Goal: Task Accomplishment & Management: Use online tool/utility

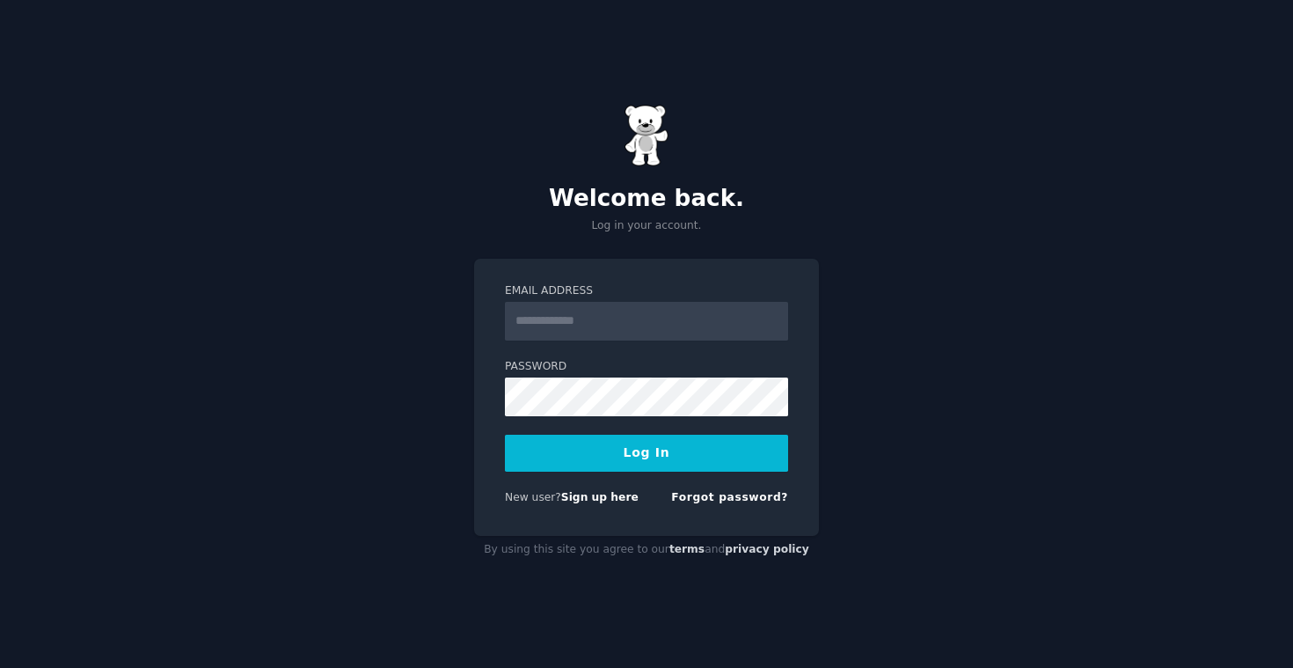
click at [583, 324] on input "Email Address" at bounding box center [646, 321] width 283 height 39
click at [653, 332] on input "Email Address" at bounding box center [646, 321] width 283 height 39
click at [629, 316] on input "**********" at bounding box center [646, 321] width 283 height 39
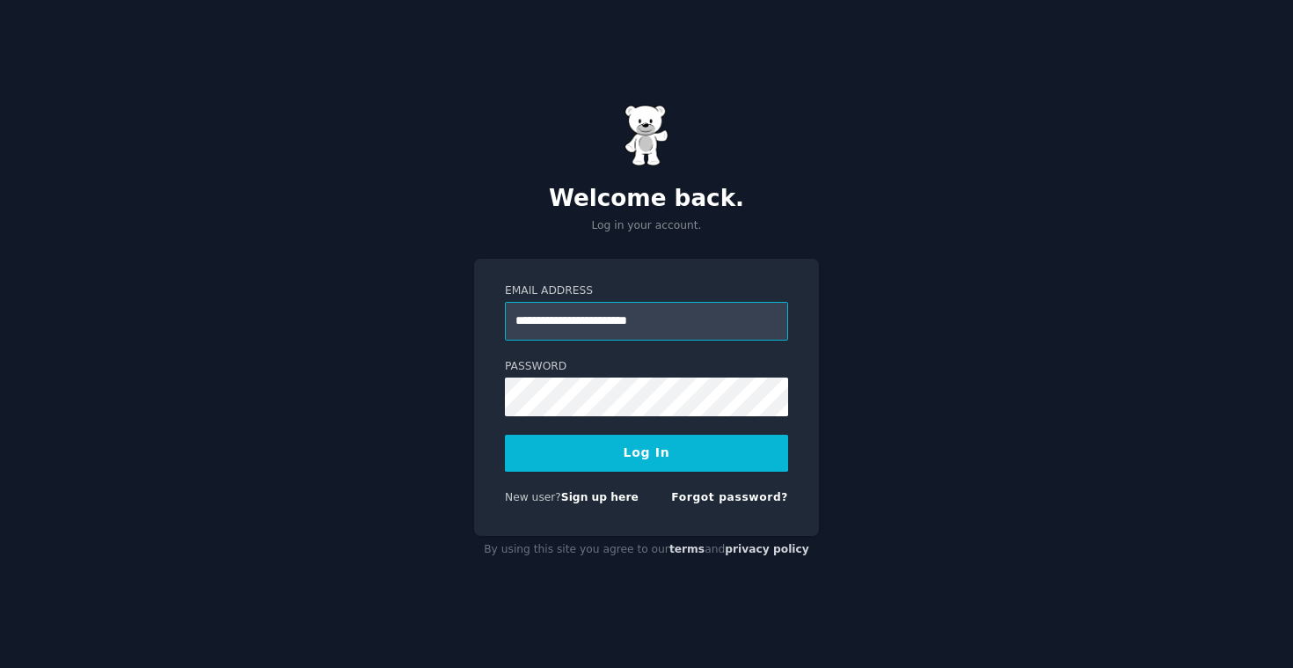
type input "**********"
click at [633, 451] on button "Log In" at bounding box center [646, 453] width 283 height 37
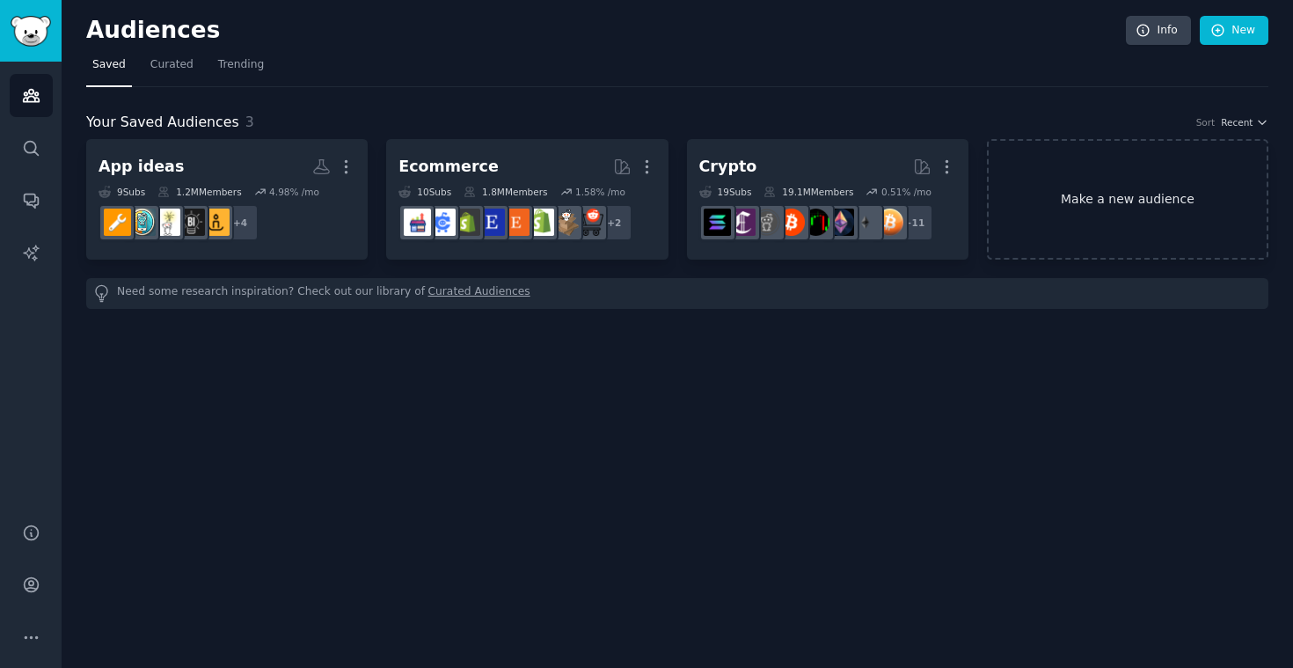
click at [1131, 198] on link "Make a new audience" at bounding box center [1128, 199] width 282 height 121
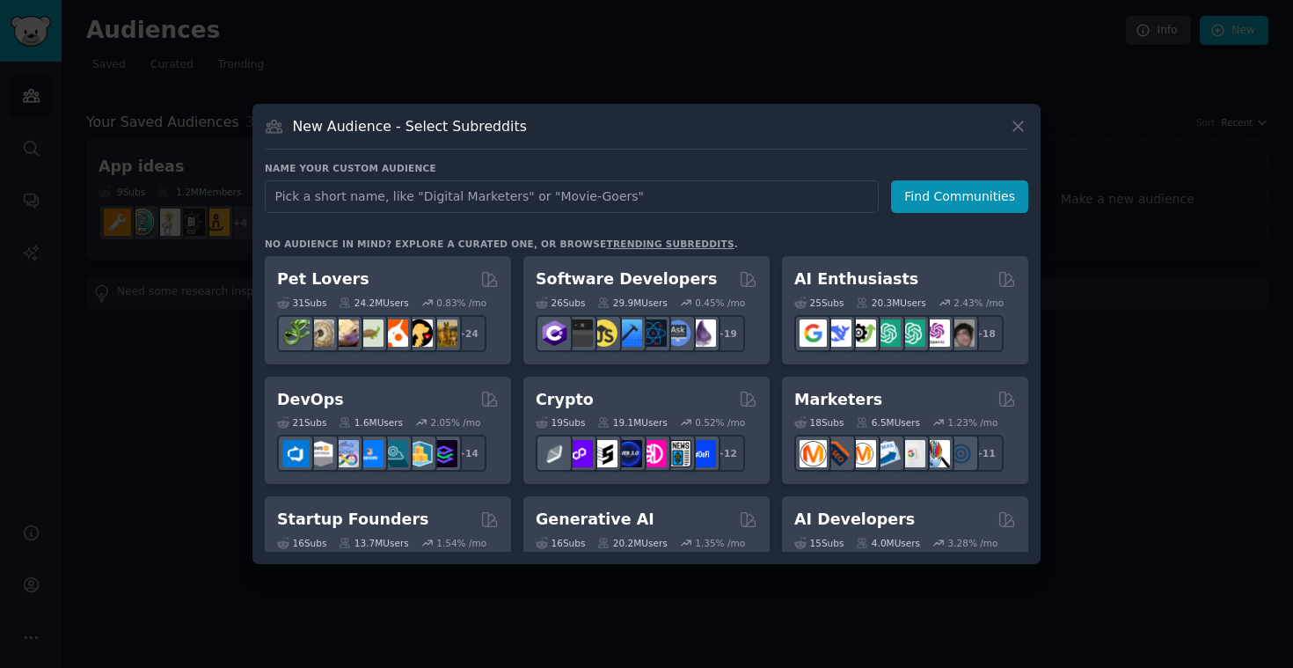
drag, startPoint x: 1131, startPoint y: 198, endPoint x: 597, endPoint y: 198, distance: 534.9
click at [1120, 198] on div at bounding box center [646, 334] width 1293 height 668
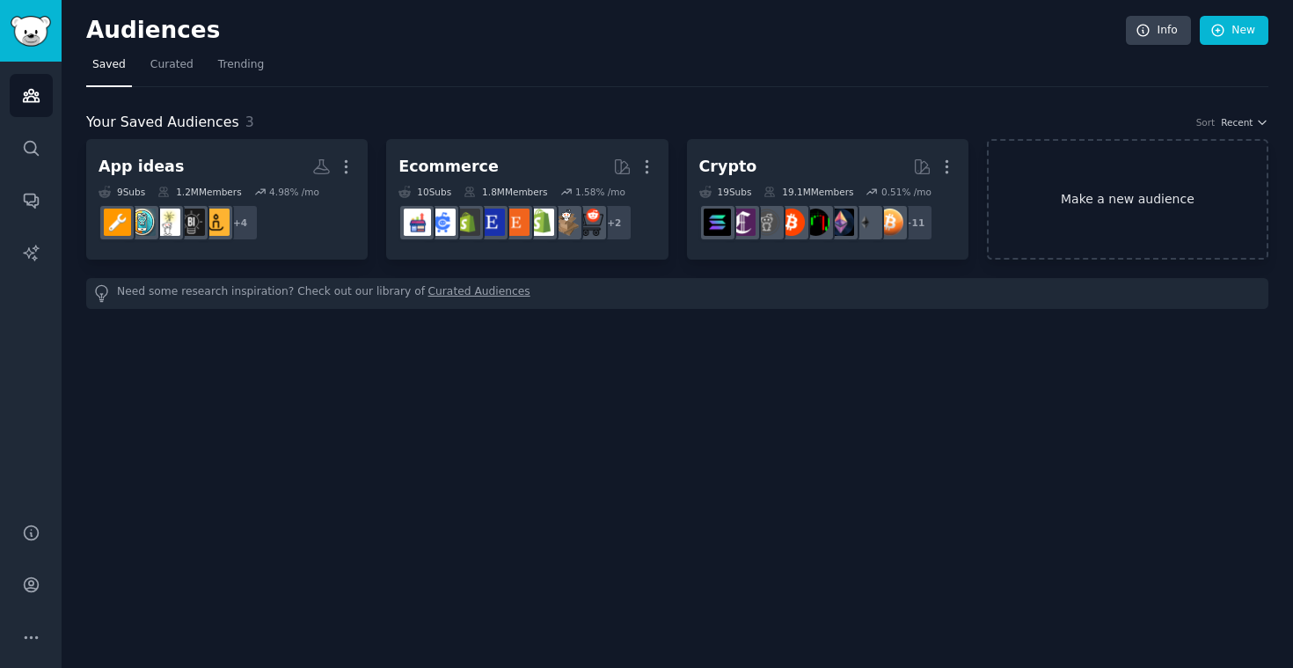
click at [1185, 213] on link "Make a new audience" at bounding box center [1128, 199] width 282 height 121
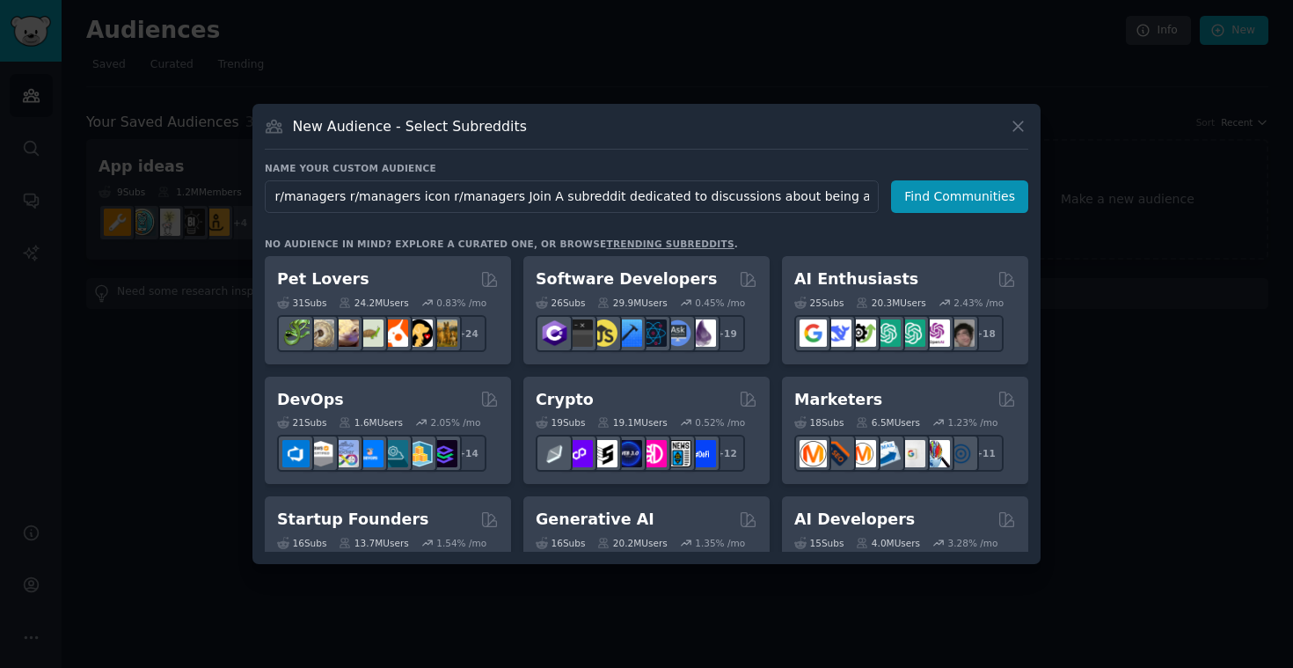
scroll to position [0, 341]
click at [615, 193] on input "r/managers r/managers icon r/managers Join A subreddit dedicated to discussions…" at bounding box center [572, 196] width 614 height 33
drag, startPoint x: 338, startPoint y: 198, endPoint x: 1162, endPoint y: 235, distance: 825.2
click at [1162, 235] on div "​ New Audience - Select Subreddits Name your custom audience Audience Name r/ma…" at bounding box center [646, 334] width 1281 height 668
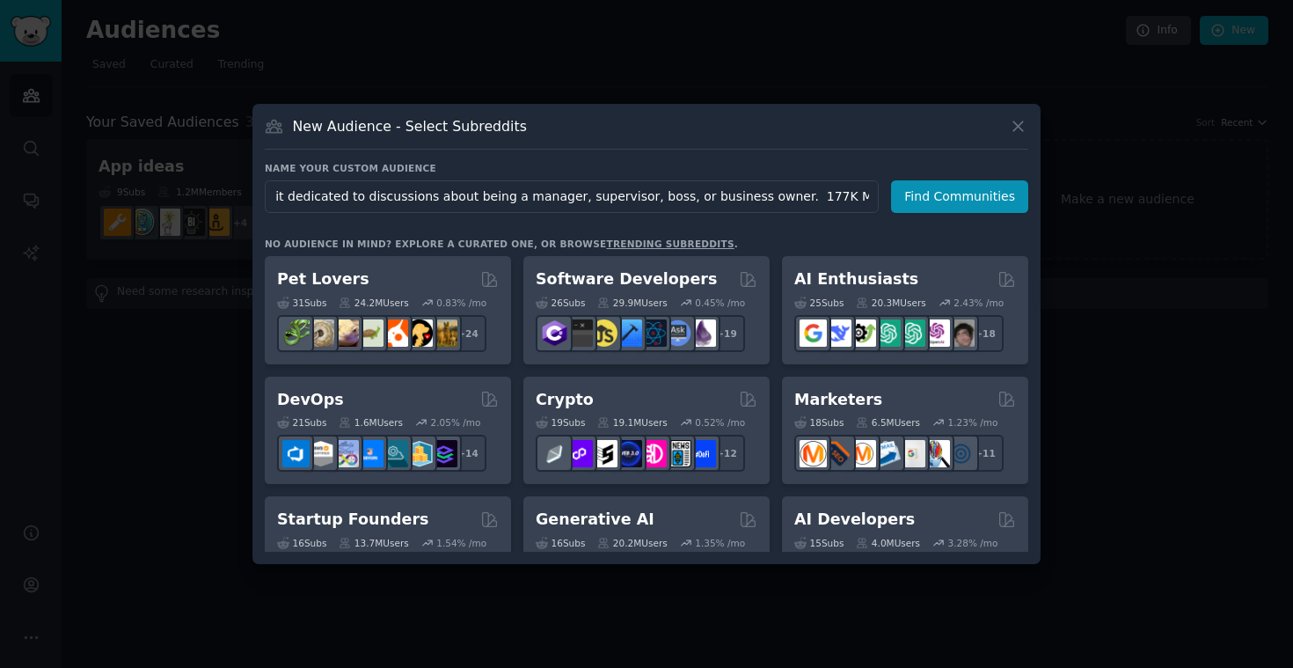
type input "r/managers"
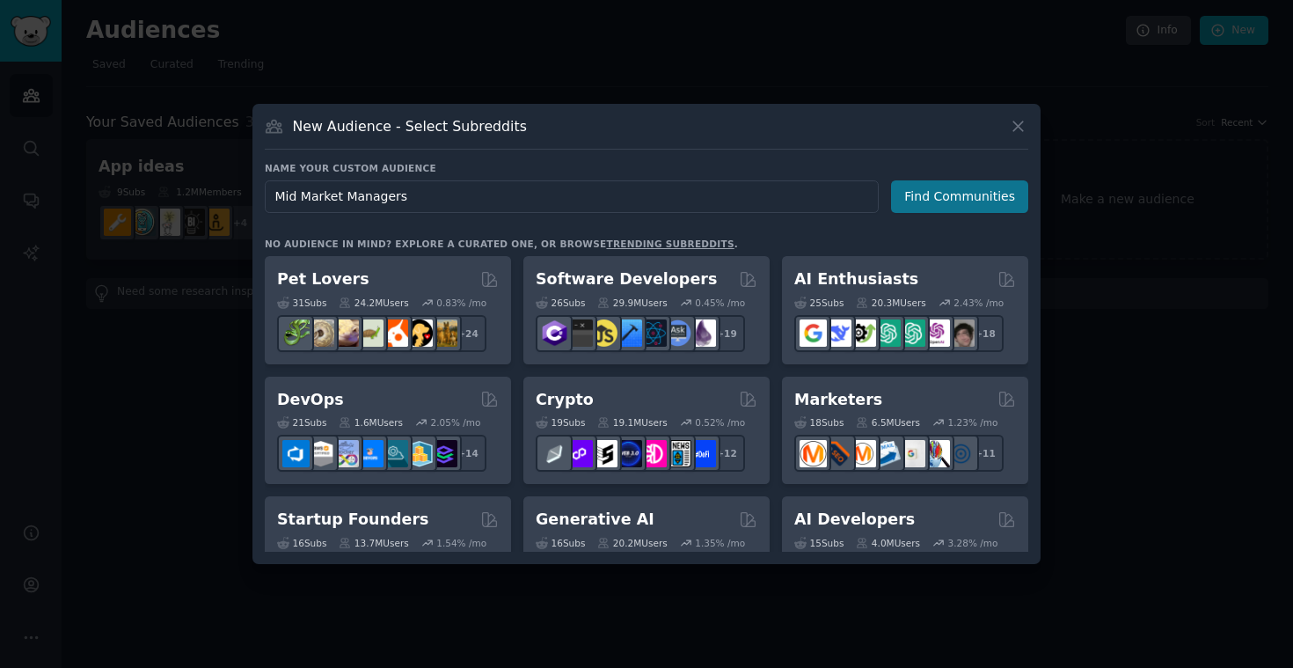
type input "Mid Market Managers"
click at [967, 192] on button "Find Communities" at bounding box center [959, 196] width 137 height 33
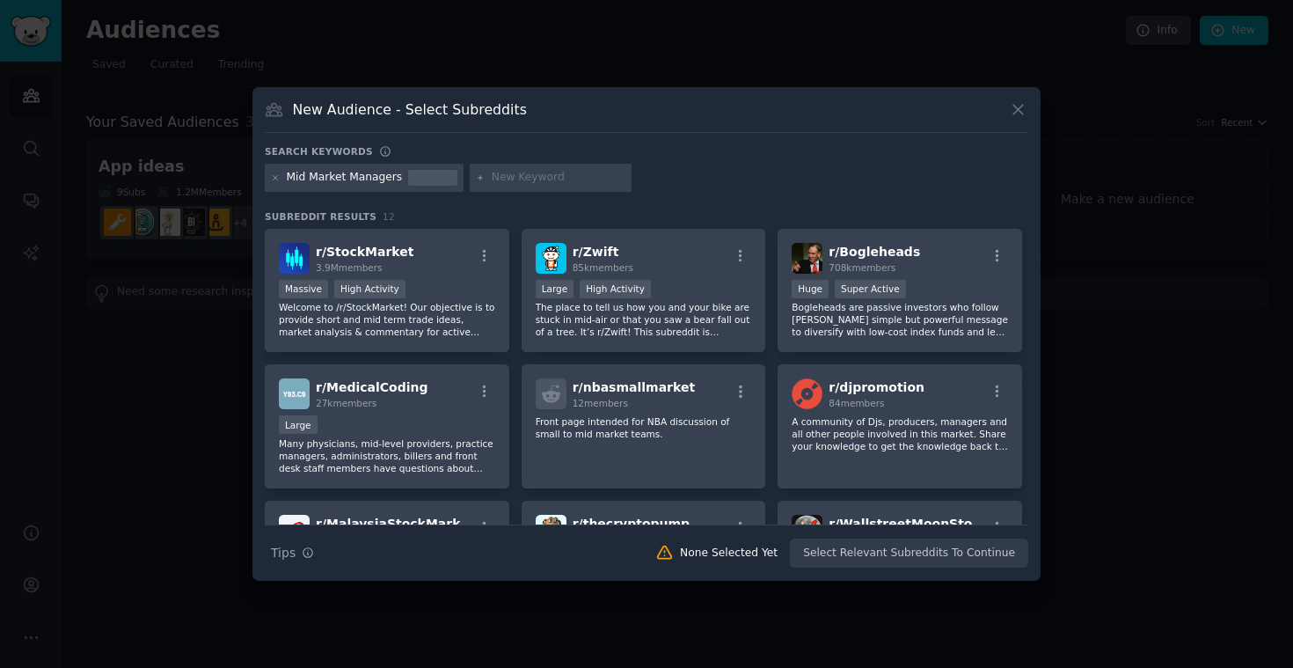
click at [547, 180] on input "text" at bounding box center [559, 178] width 134 height 16
paste input "r/managers"
type input "r/managers"
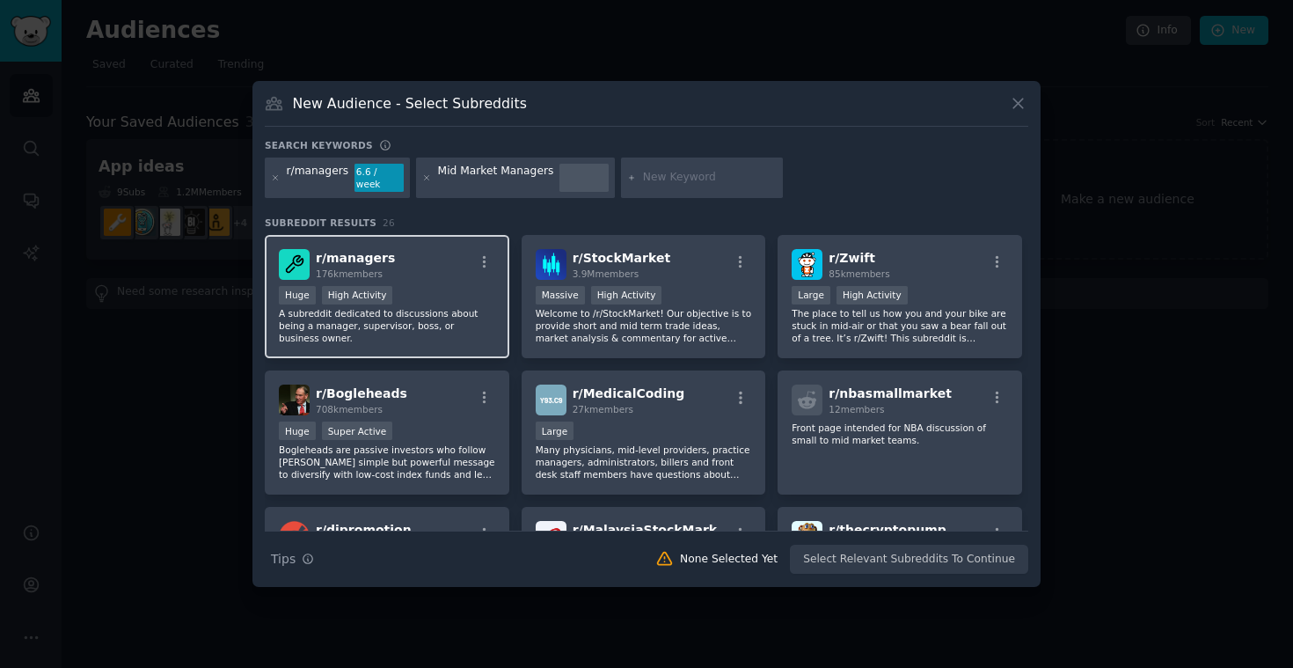
click at [395, 257] on div "r/ managers 176k members" at bounding box center [387, 264] width 216 height 31
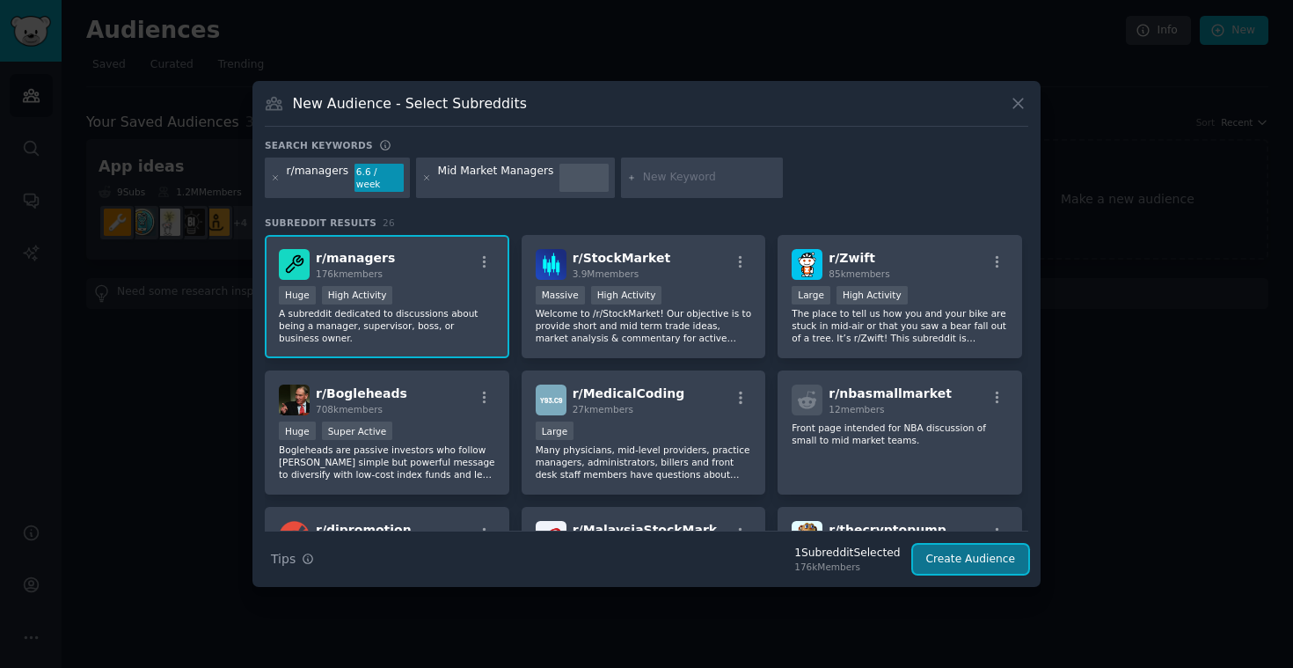
click at [954, 562] on button "Create Audience" at bounding box center [971, 560] width 116 height 30
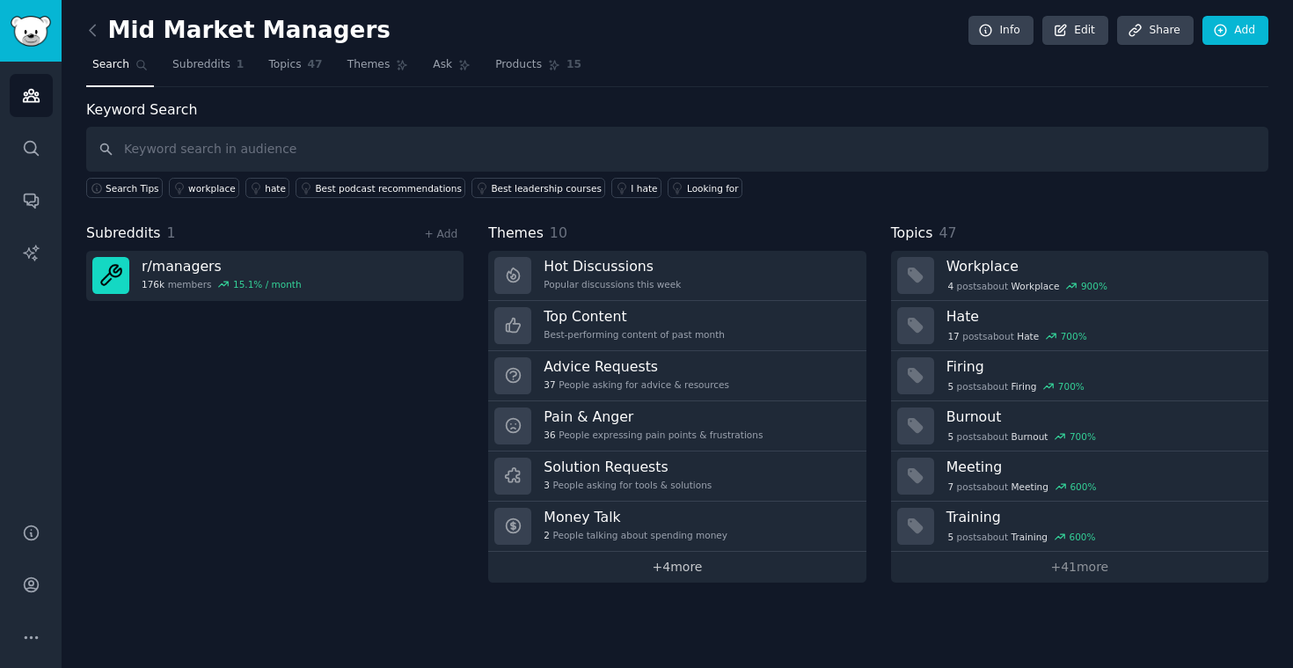
click at [699, 570] on link "+ 4 more" at bounding box center [676, 567] width 377 height 31
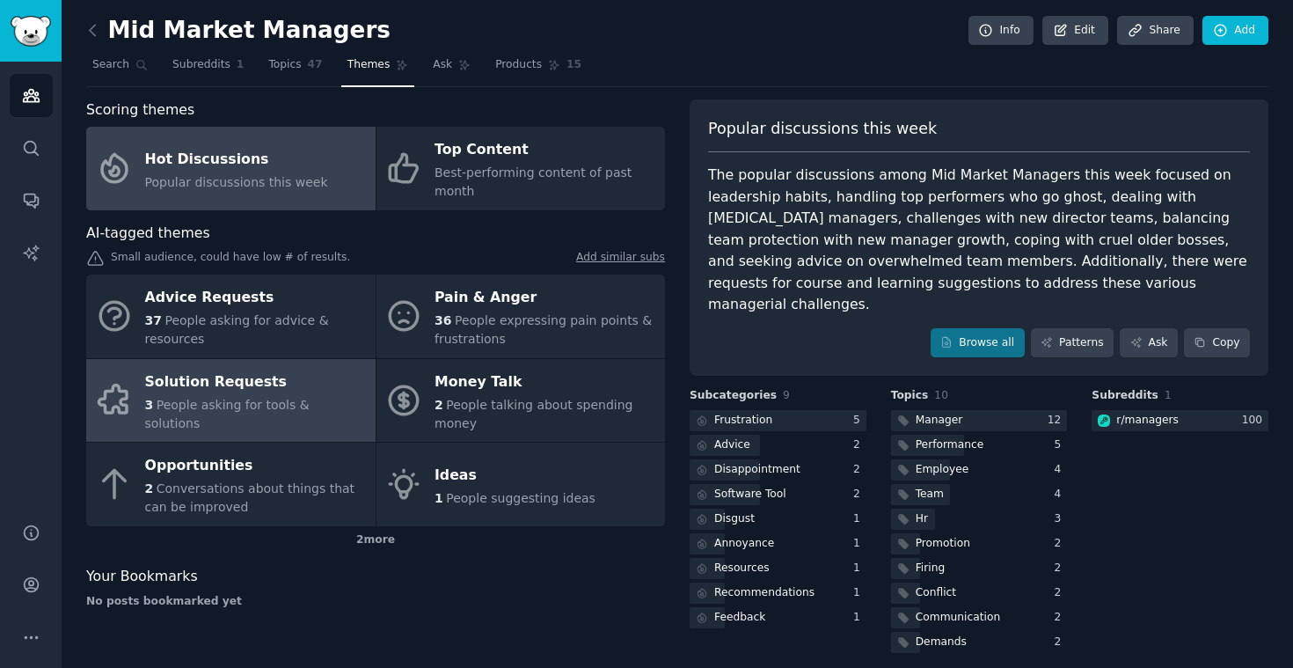
click at [274, 396] on div "Solution Requests" at bounding box center [256, 382] width 222 height 28
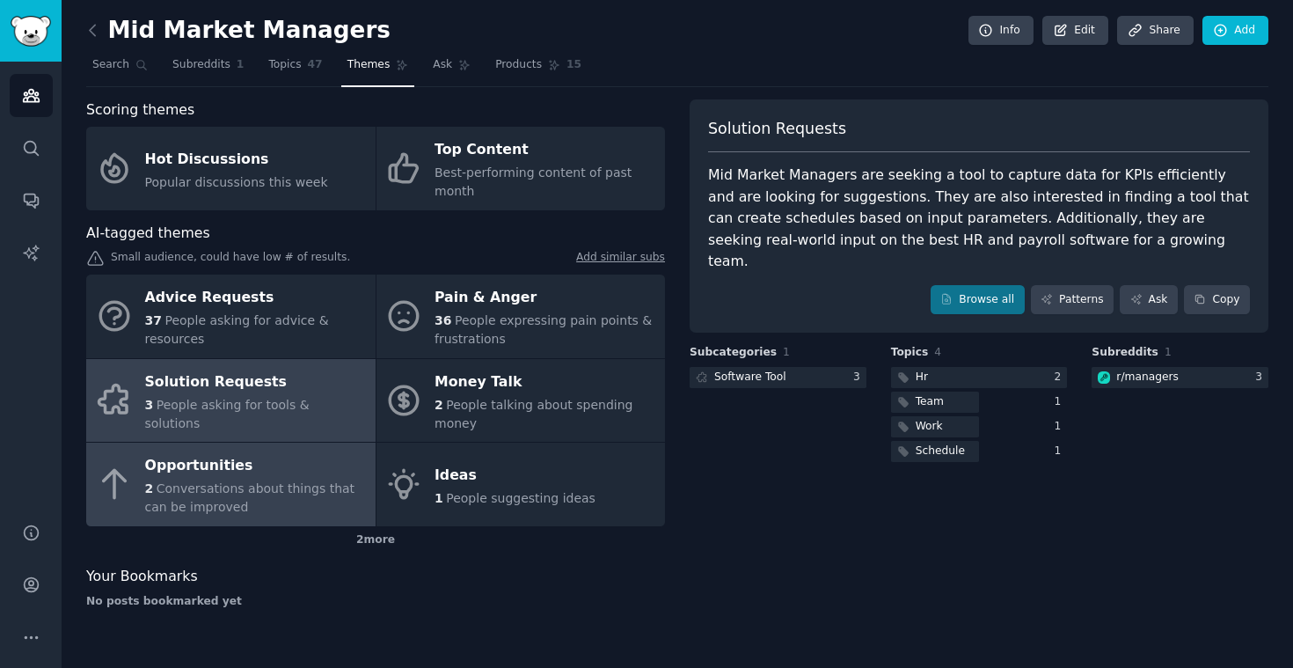
click at [252, 516] on link "Opportunities 2 Conversations about things that can be improved" at bounding box center [230, 485] width 289 height 84
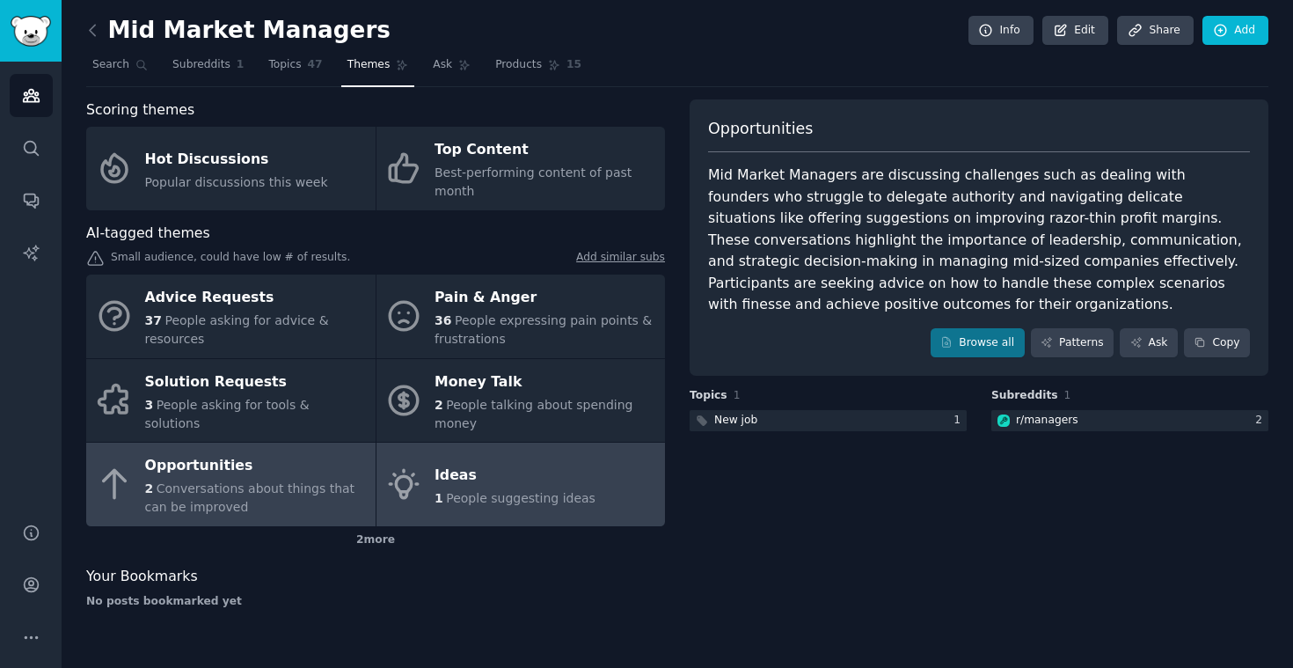
click at [520, 504] on span "People suggesting ideas" at bounding box center [521, 498] width 150 height 14
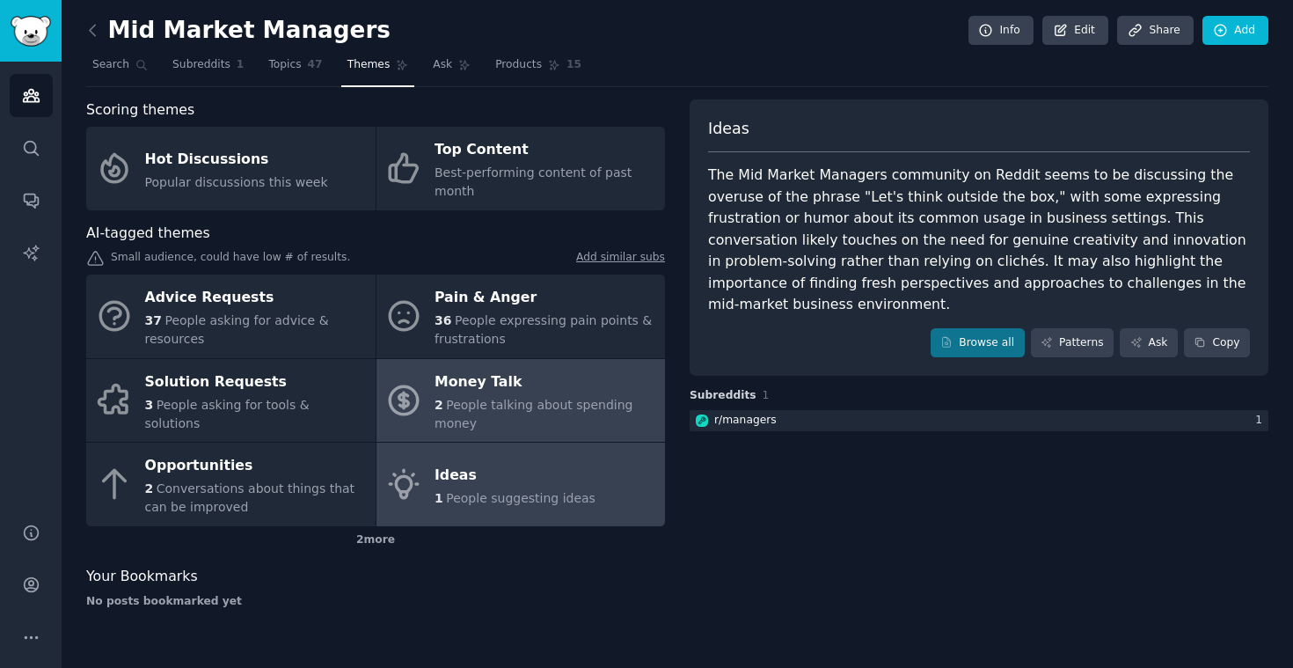
click at [553, 410] on span "People talking about spending money" at bounding box center [534, 414] width 198 height 33
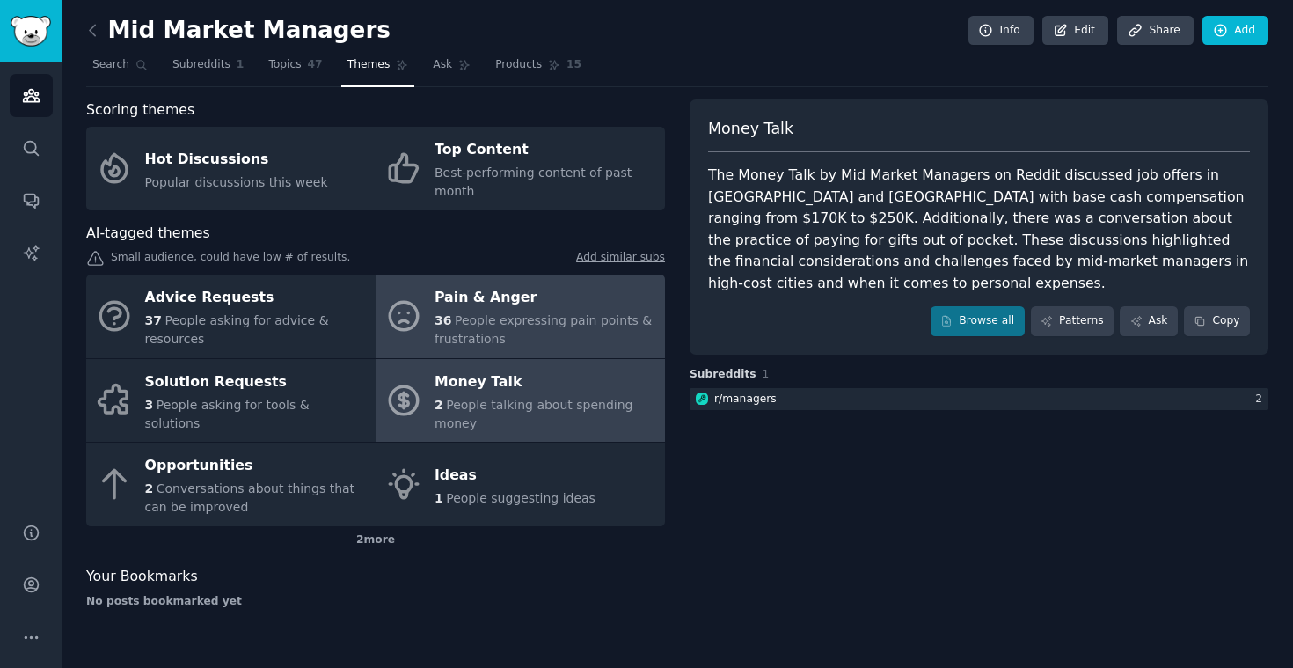
click at [567, 318] on span "People expressing pain points & frustrations" at bounding box center [543, 329] width 217 height 33
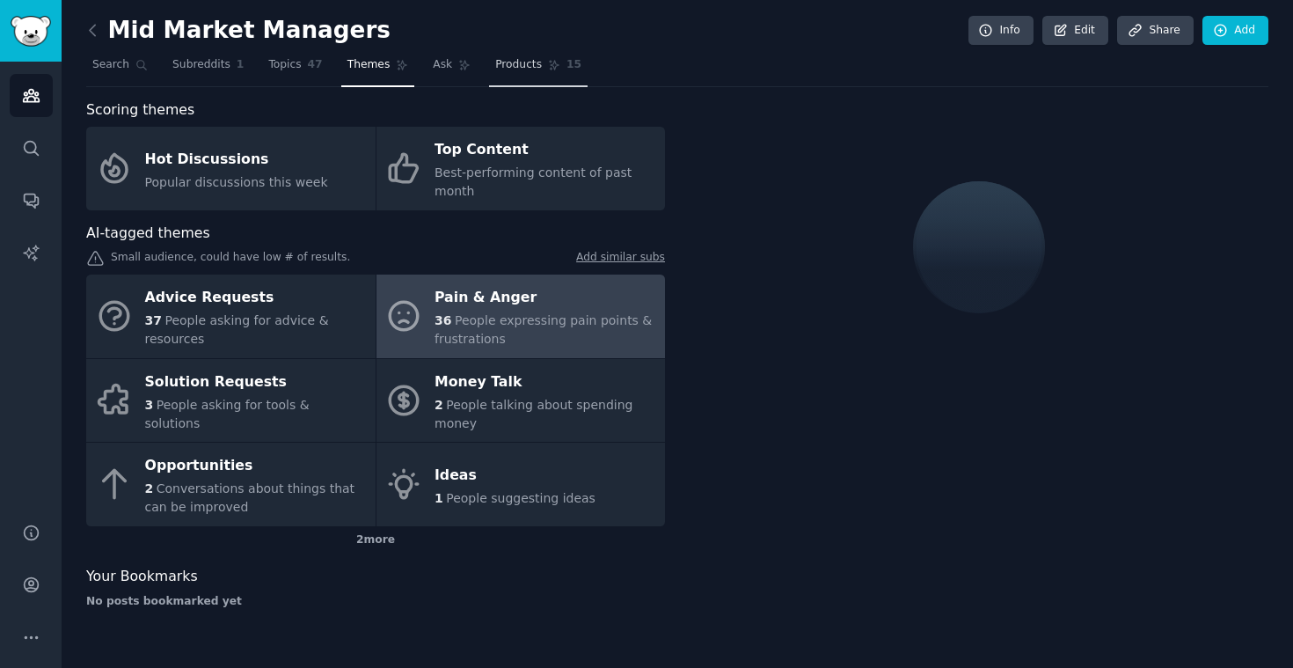
click at [515, 66] on span "Products" at bounding box center [518, 65] width 47 height 16
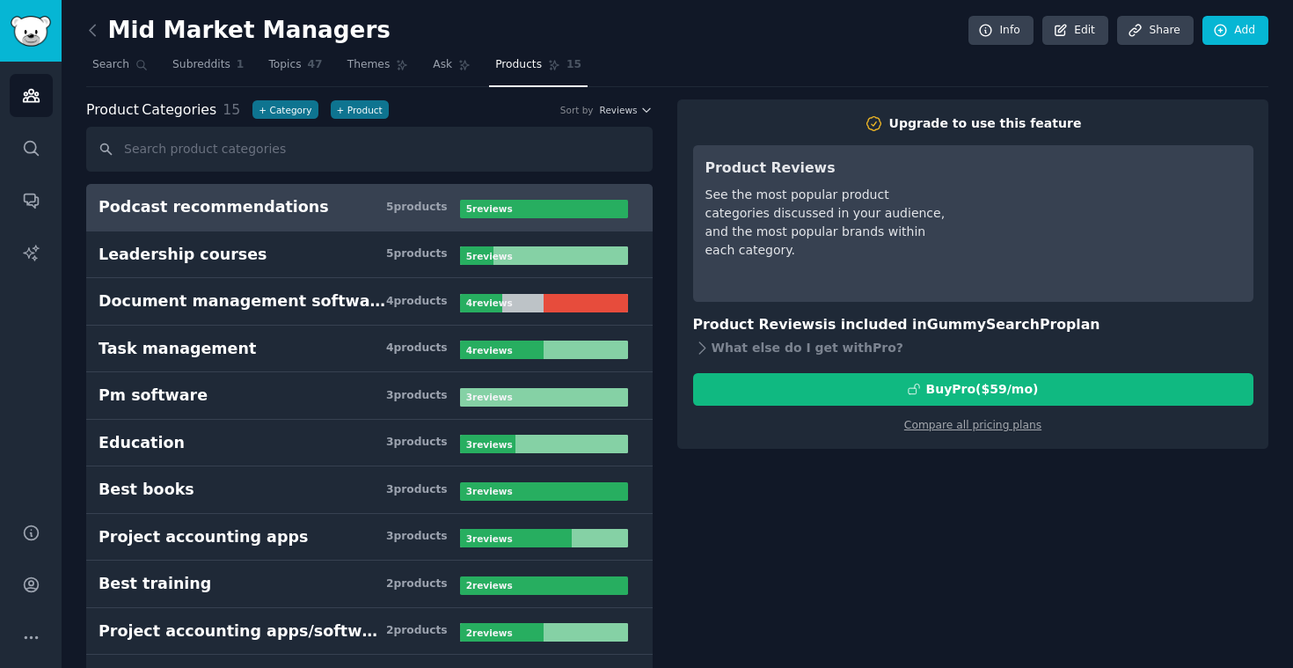
click at [658, 165] on div "Product Categories 15 + Category + Product Sort by Reviews Podcast recommendati…" at bounding box center [381, 494] width 591 height 791
click at [319, 208] on h3 "Podcast recommendations 5 product s" at bounding box center [280, 207] width 362 height 22
click at [450, 56] on link "Ask" at bounding box center [452, 69] width 50 height 36
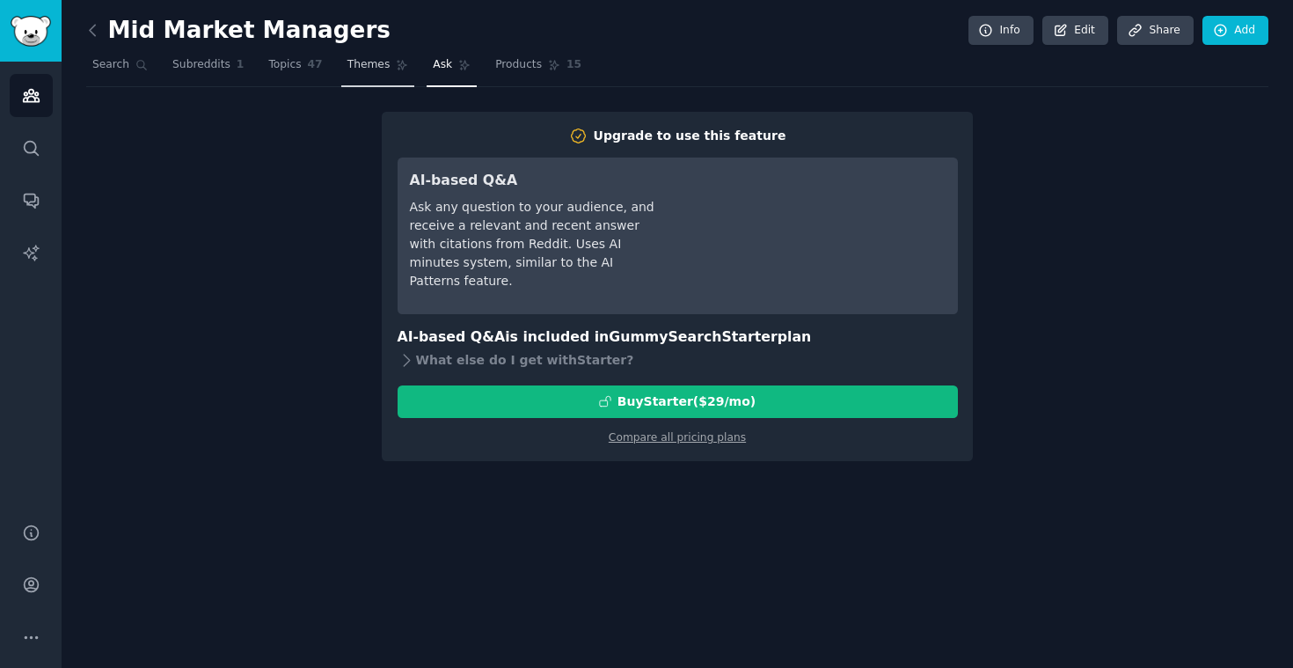
click at [370, 69] on span "Themes" at bounding box center [369, 65] width 43 height 16
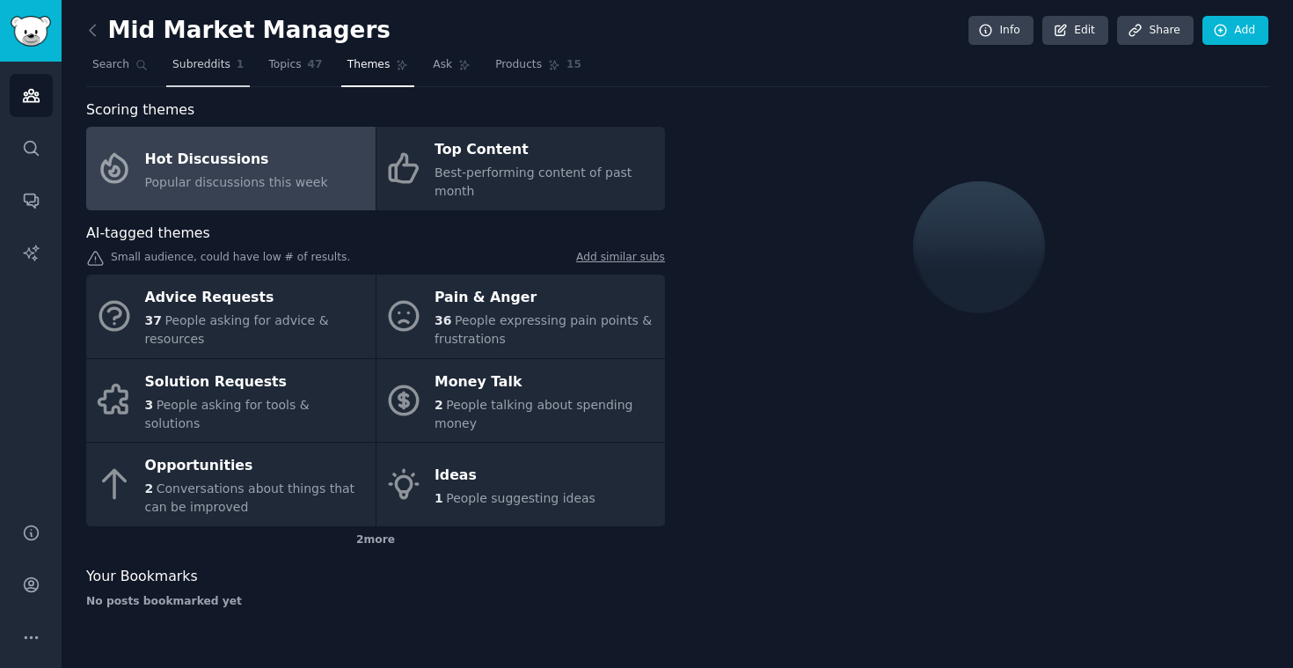
click at [193, 70] on span "Subreddits" at bounding box center [201, 65] width 58 height 16
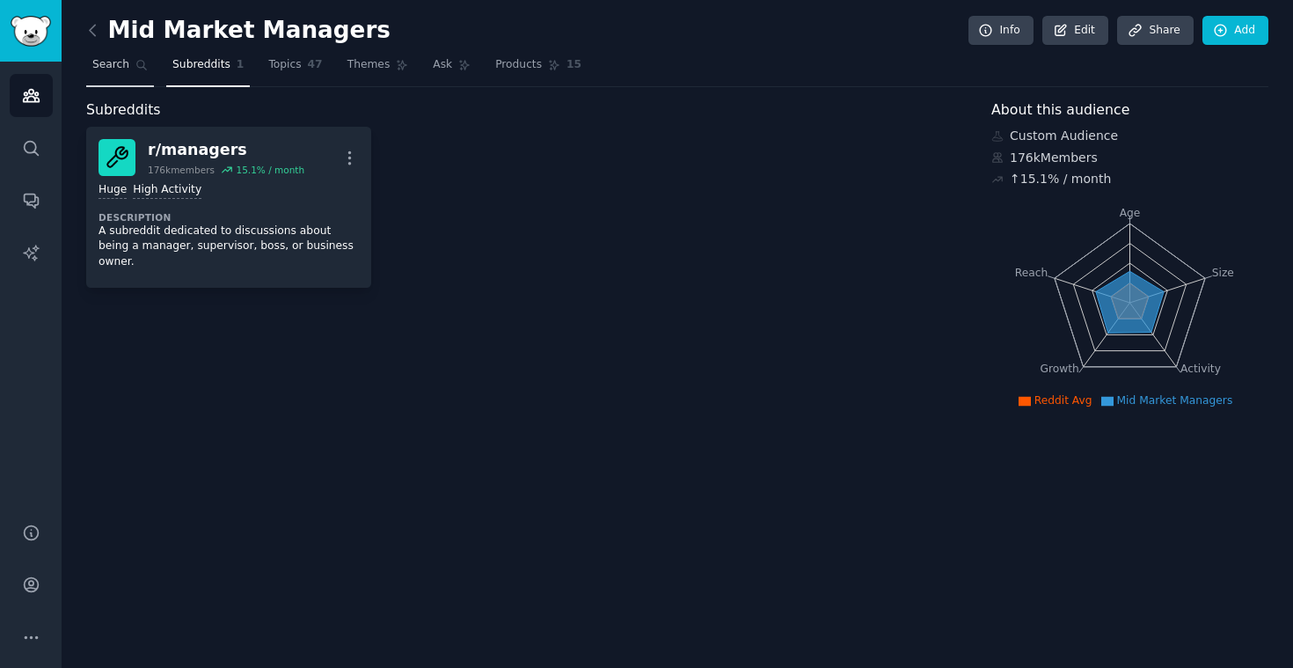
click at [129, 62] on link "Search" at bounding box center [120, 69] width 68 height 36
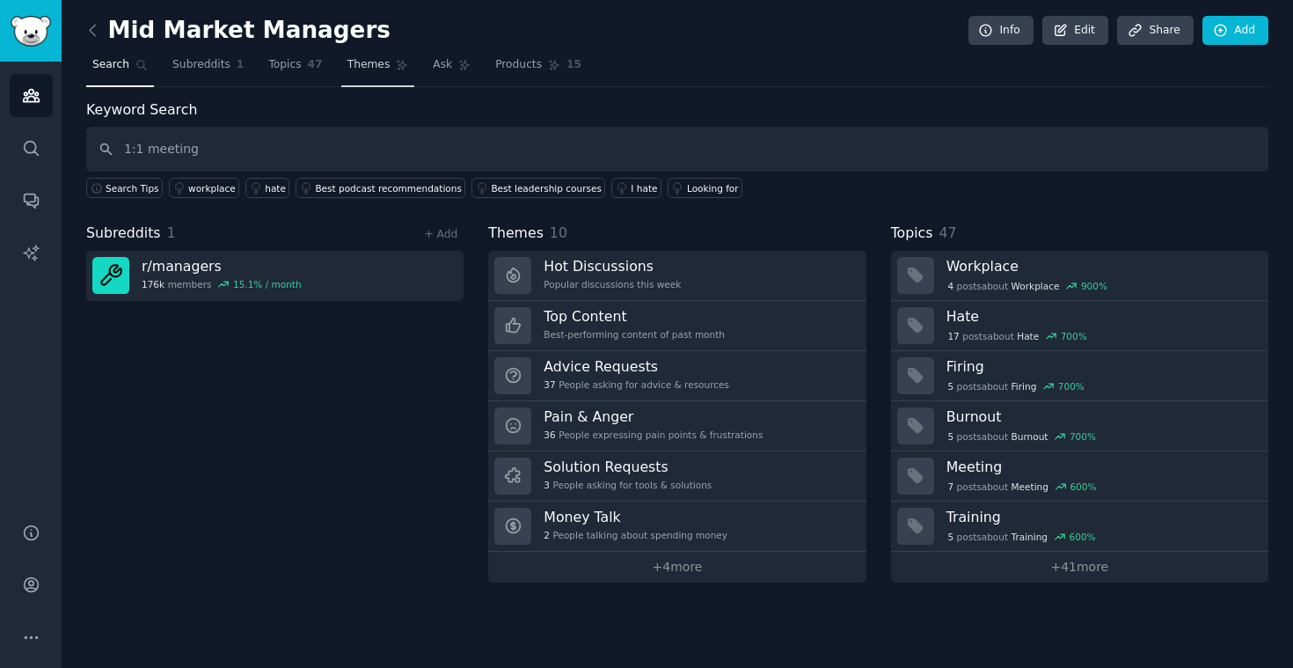
type input "1:1 meeting"
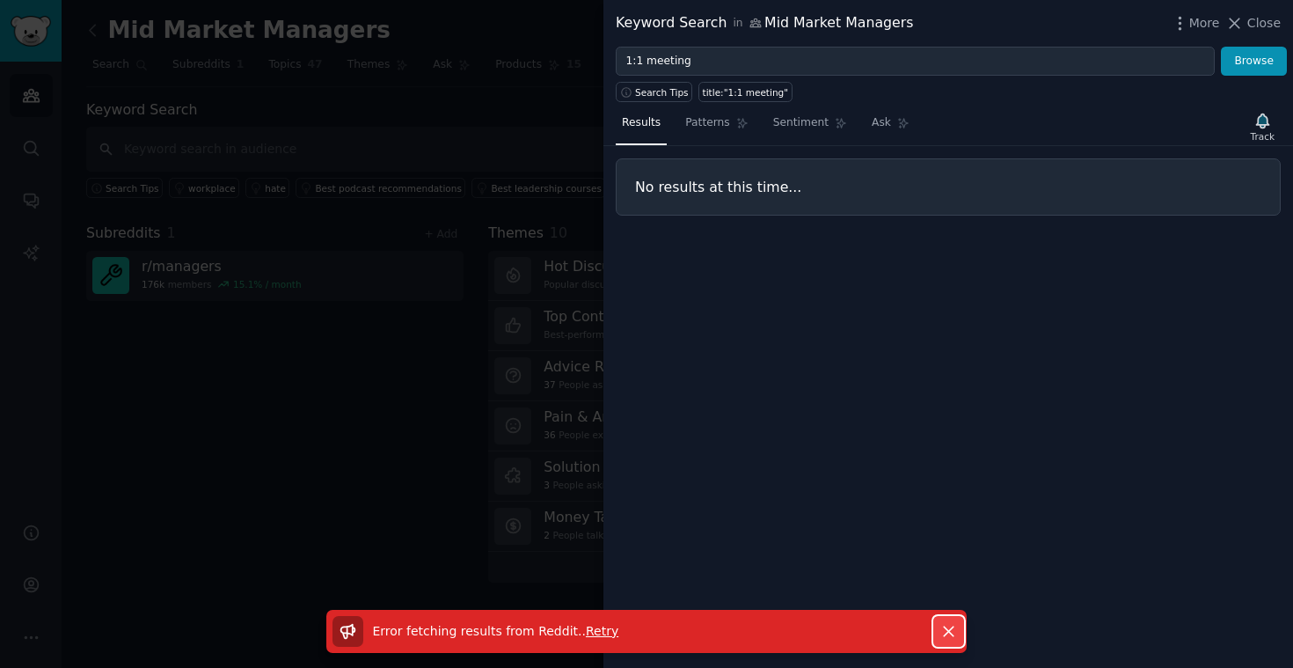
click at [950, 638] on icon "button" at bounding box center [949, 631] width 18 height 18
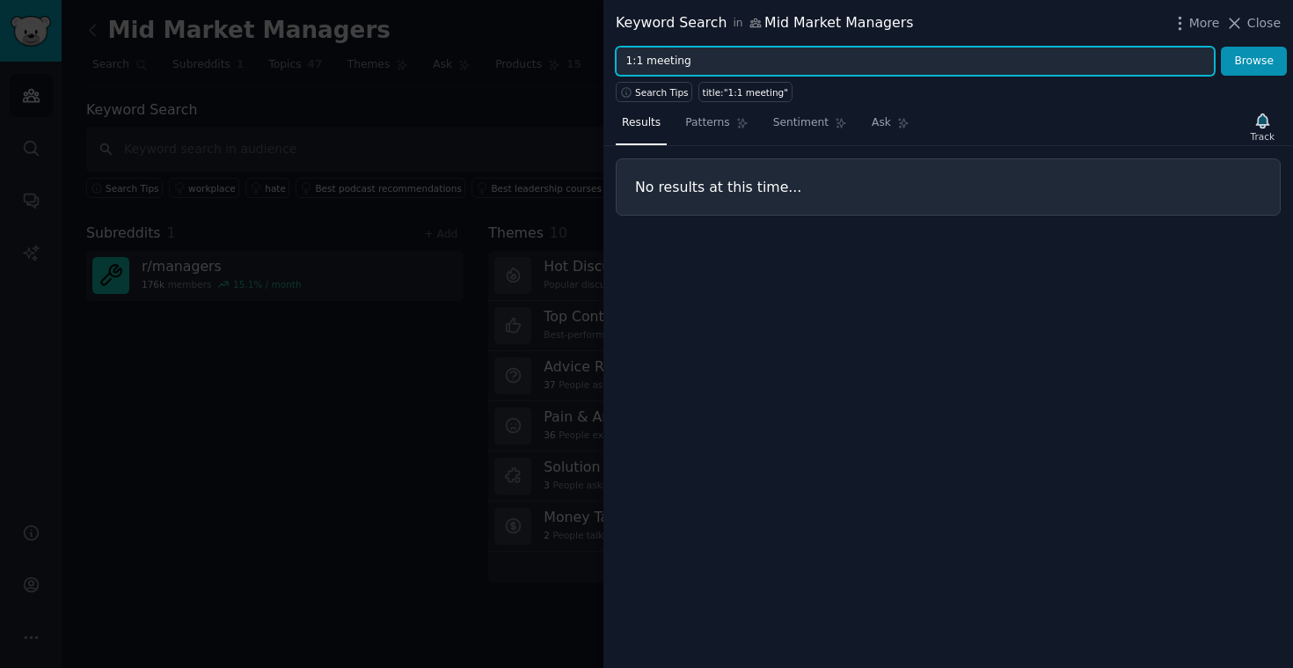
click at [638, 64] on input "1:1 meeting" at bounding box center [915, 62] width 599 height 30
click at [1221, 47] on button "Browse" at bounding box center [1254, 62] width 66 height 30
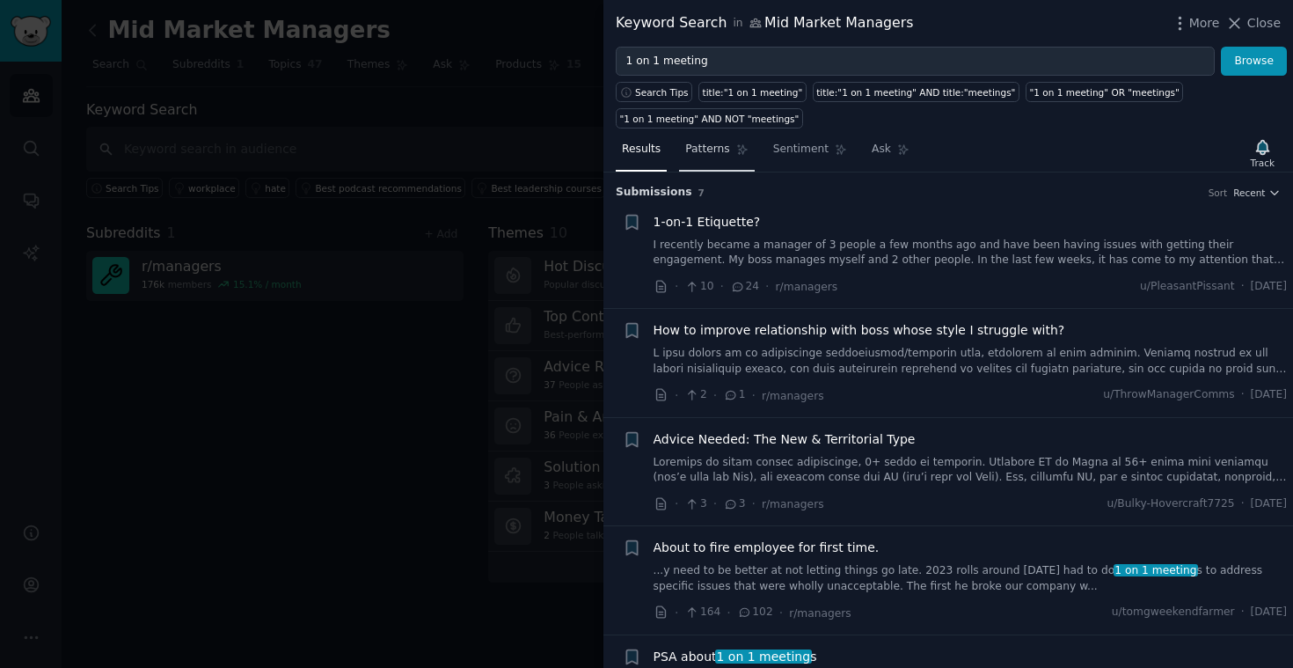
click at [723, 155] on span "Patterns" at bounding box center [707, 150] width 44 height 16
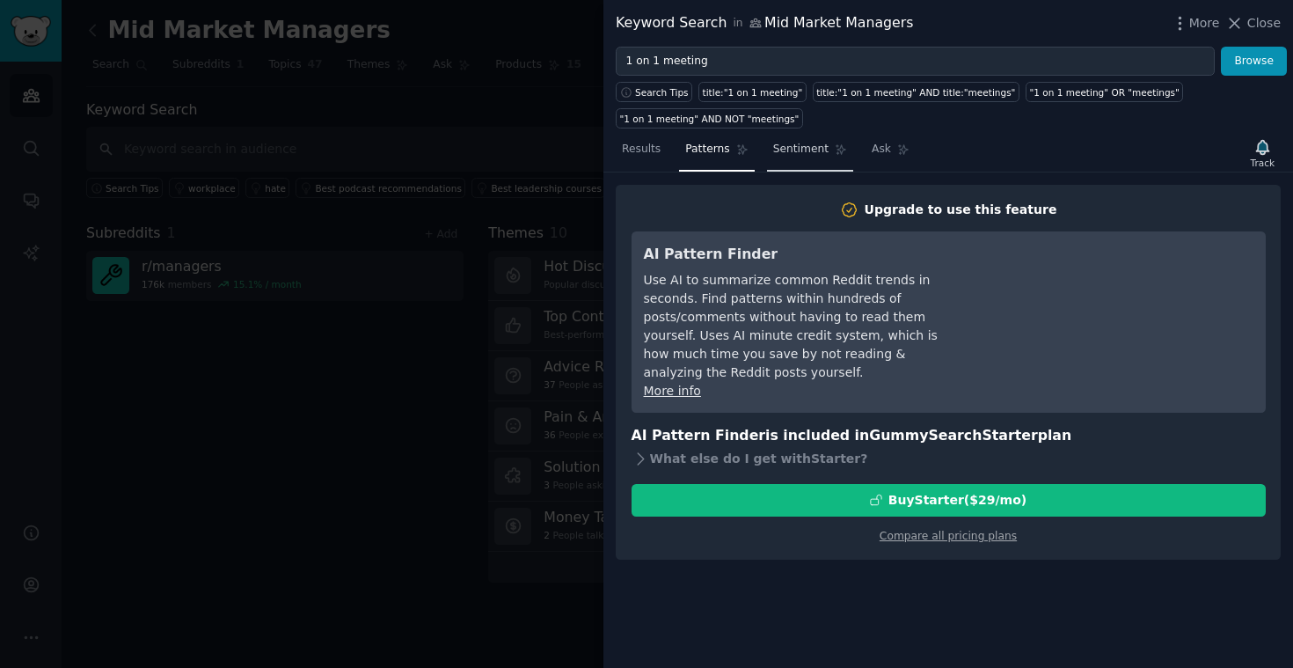
click at [782, 152] on span "Sentiment" at bounding box center [800, 150] width 55 height 16
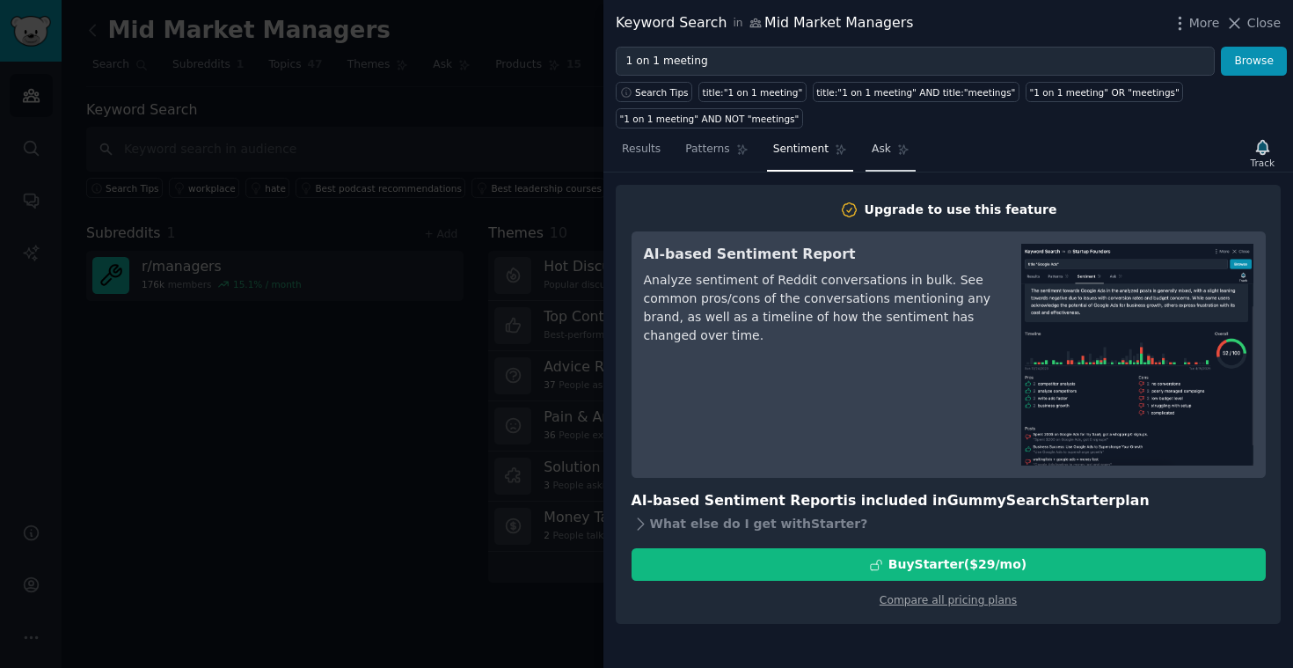
click at [879, 152] on span "Ask" at bounding box center [881, 150] width 19 height 16
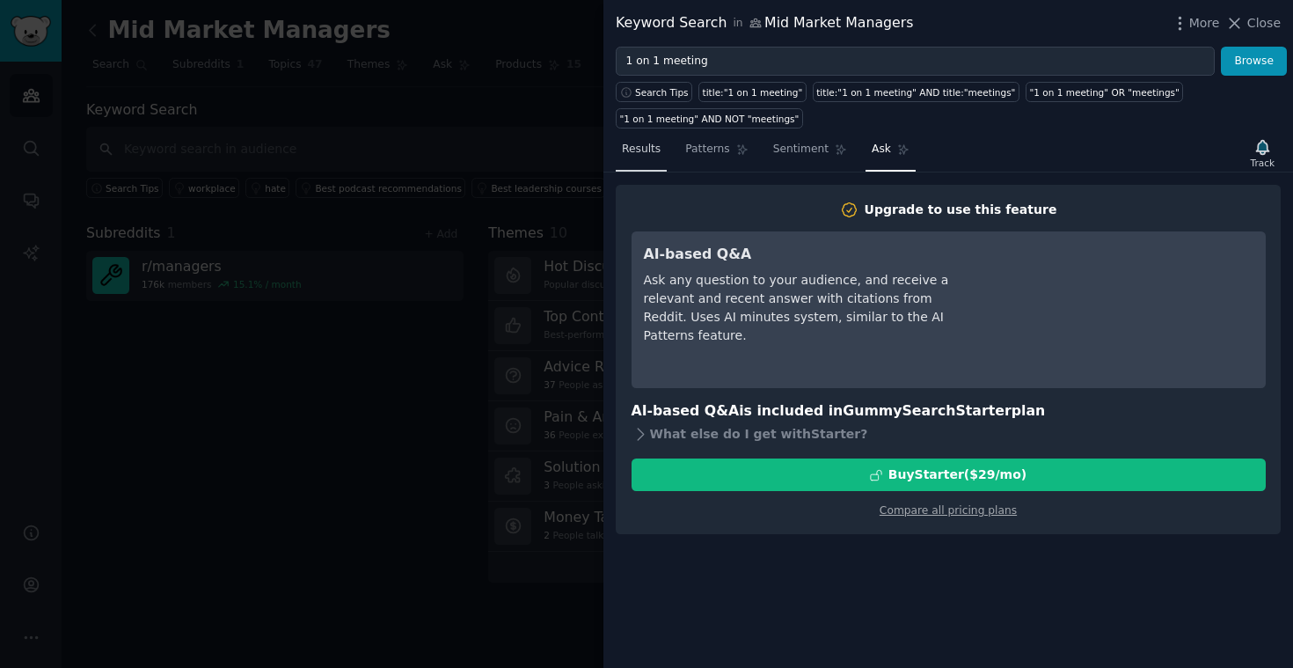
click at [644, 168] on link "Results" at bounding box center [641, 153] width 51 height 36
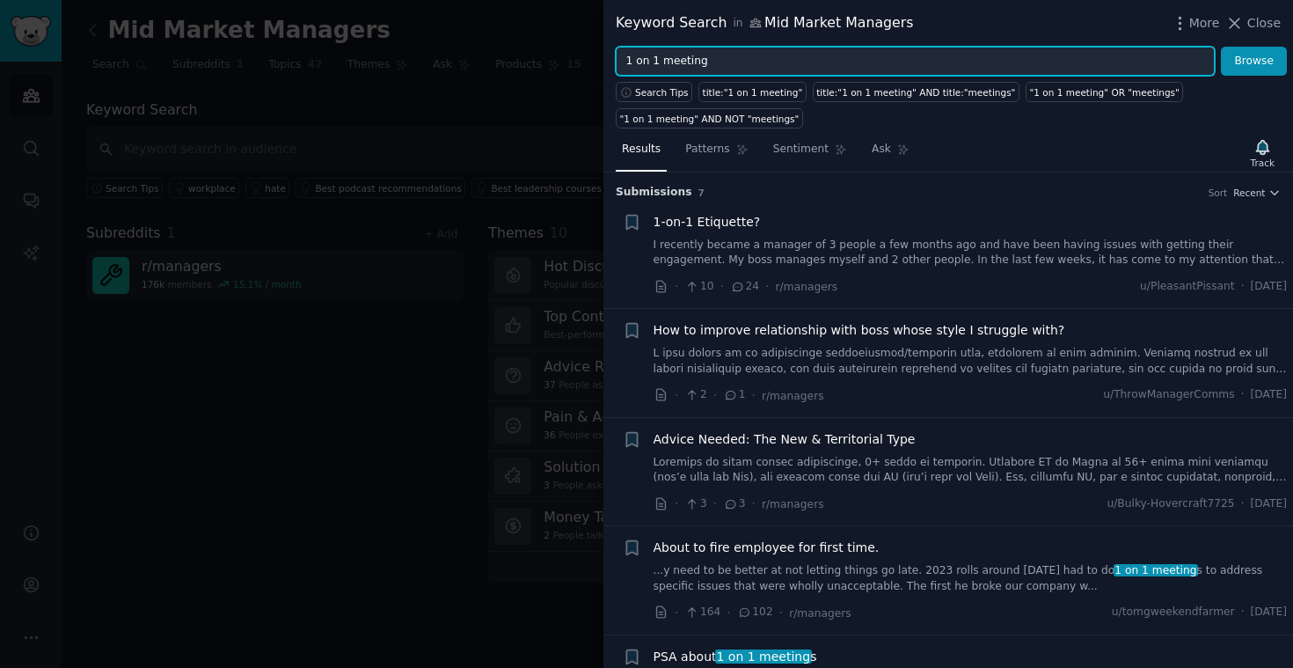
click at [668, 62] on input "1 on 1 meeting" at bounding box center [915, 62] width 599 height 30
click at [1221, 47] on button "Browse" at bounding box center [1254, 62] width 66 height 30
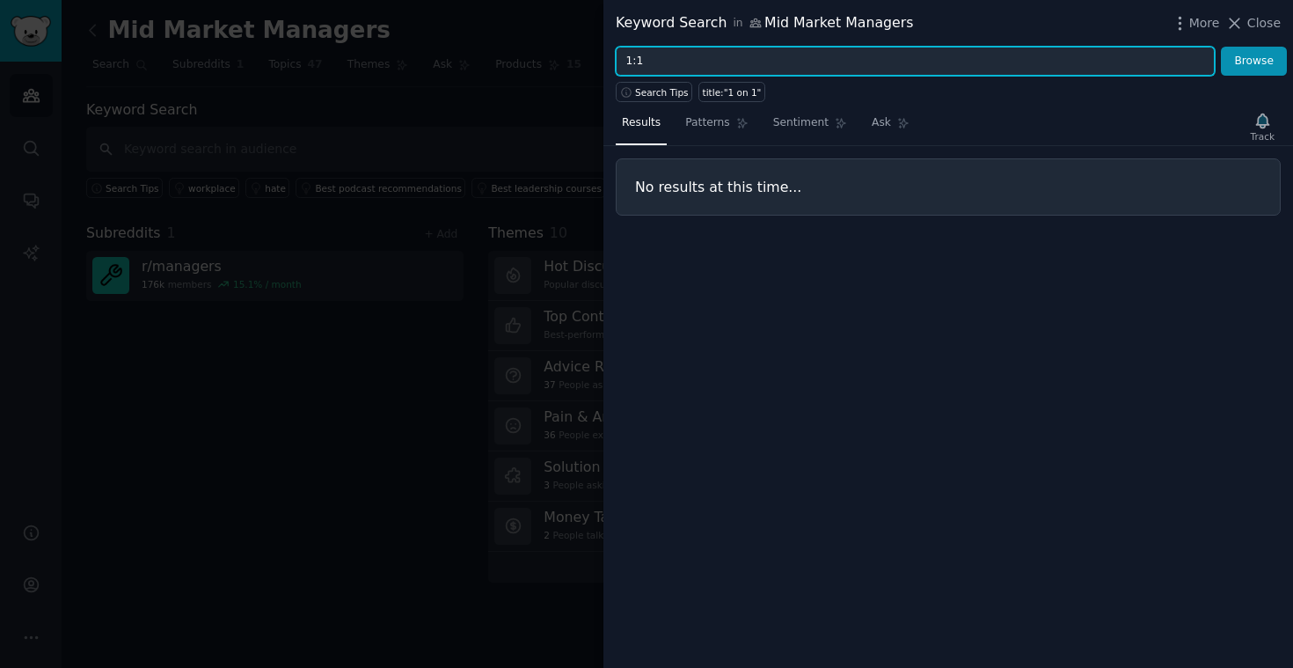
click at [1221, 47] on button "Browse" at bounding box center [1254, 62] width 66 height 30
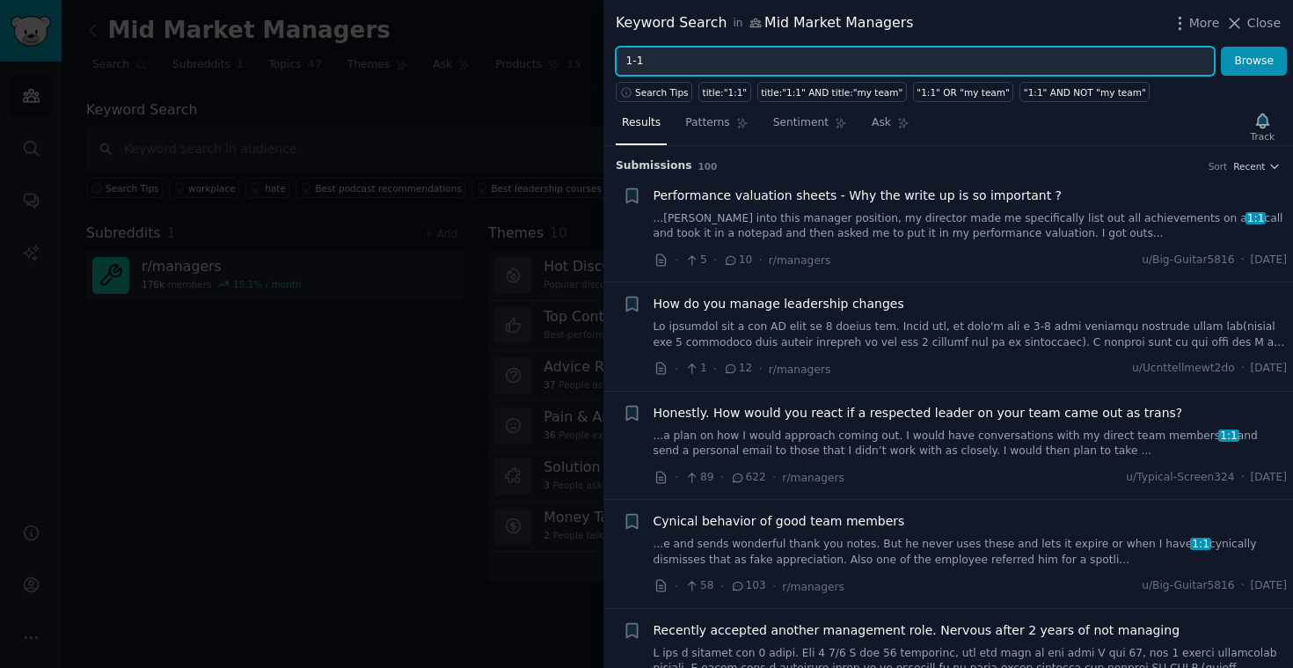
type input "1-1"
click at [1221, 47] on button "Browse" at bounding box center [1254, 62] width 66 height 30
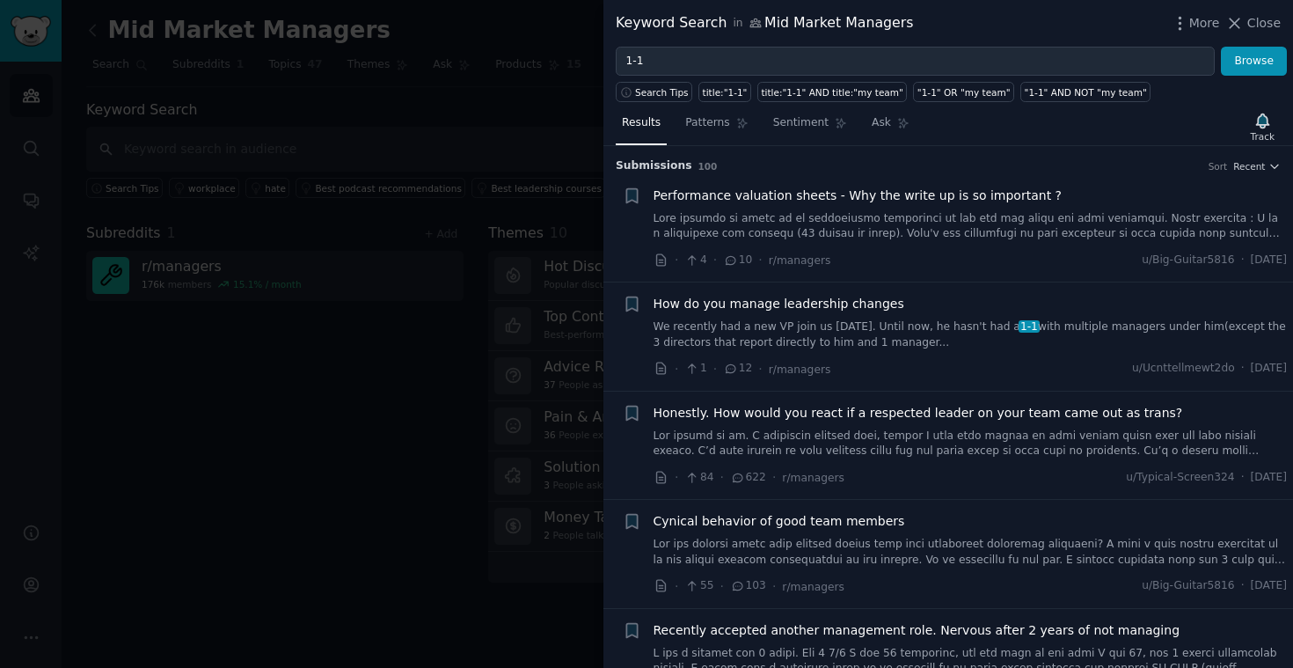
click at [407, 415] on div at bounding box center [646, 334] width 1293 height 668
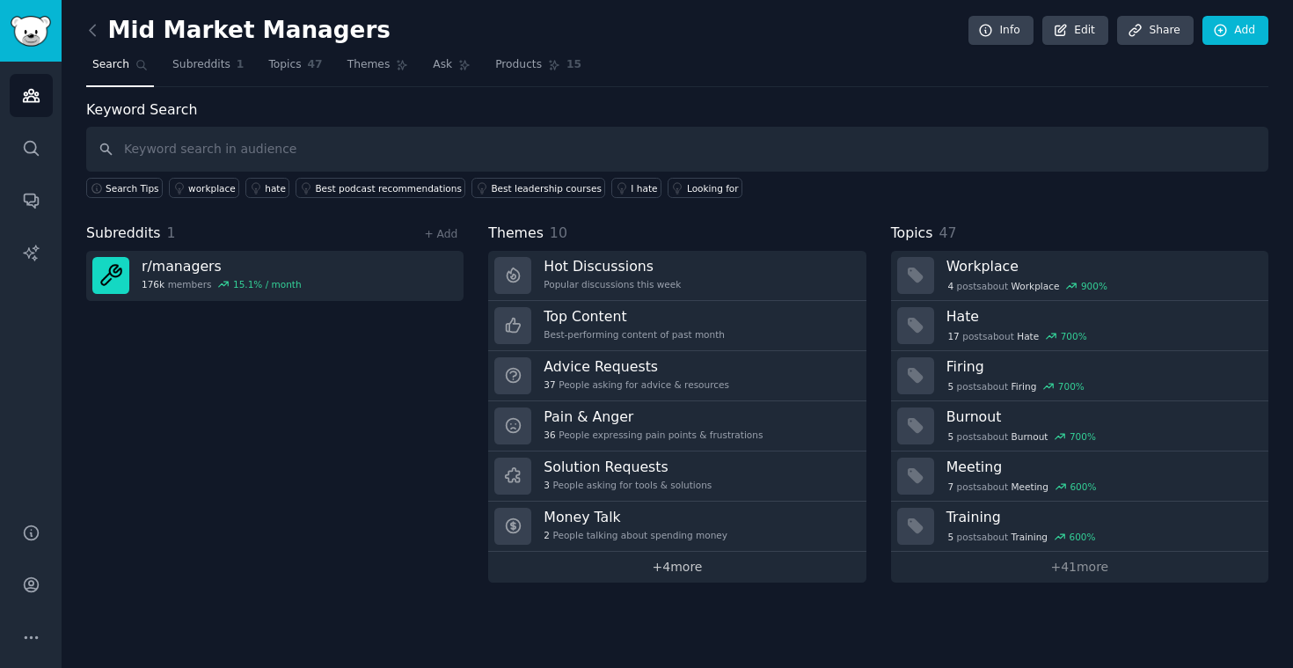
click at [669, 563] on link "+ 4 more" at bounding box center [676, 567] width 377 height 31
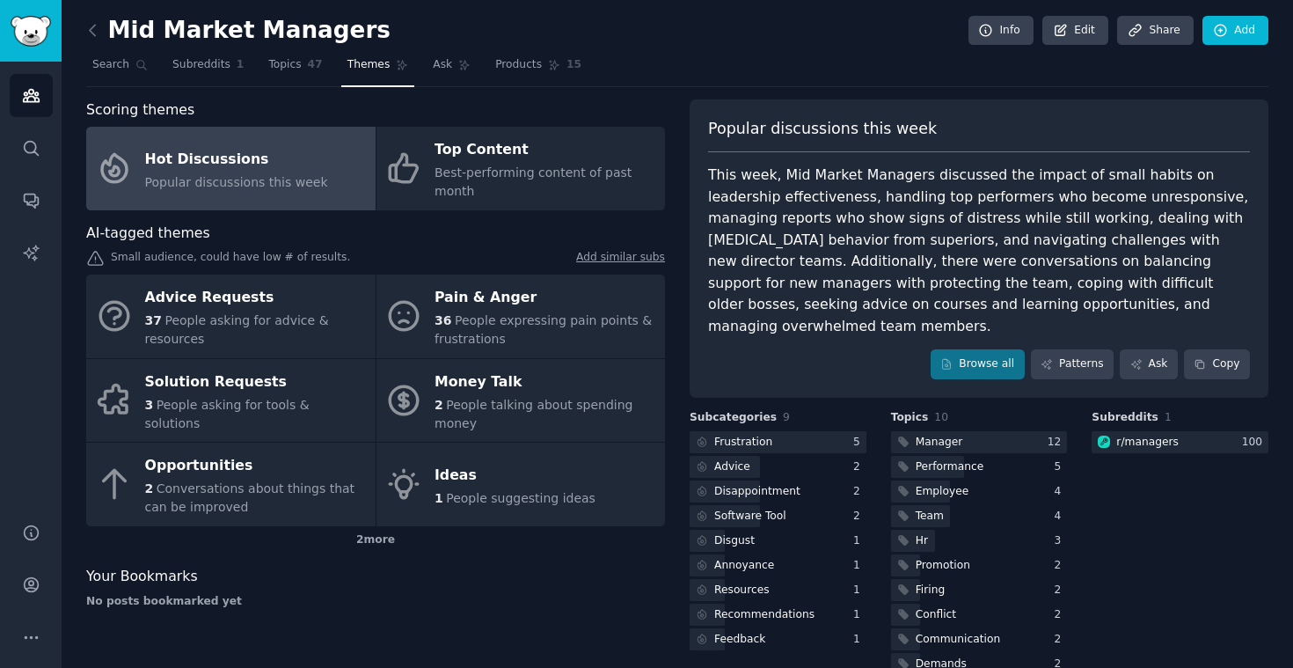
click at [671, 397] on div "Scoring themes Hot Discussions Popular discussions this week Top Content Best-p…" at bounding box center [677, 388] width 1182 height 579
click at [789, 431] on div at bounding box center [778, 442] width 177 height 22
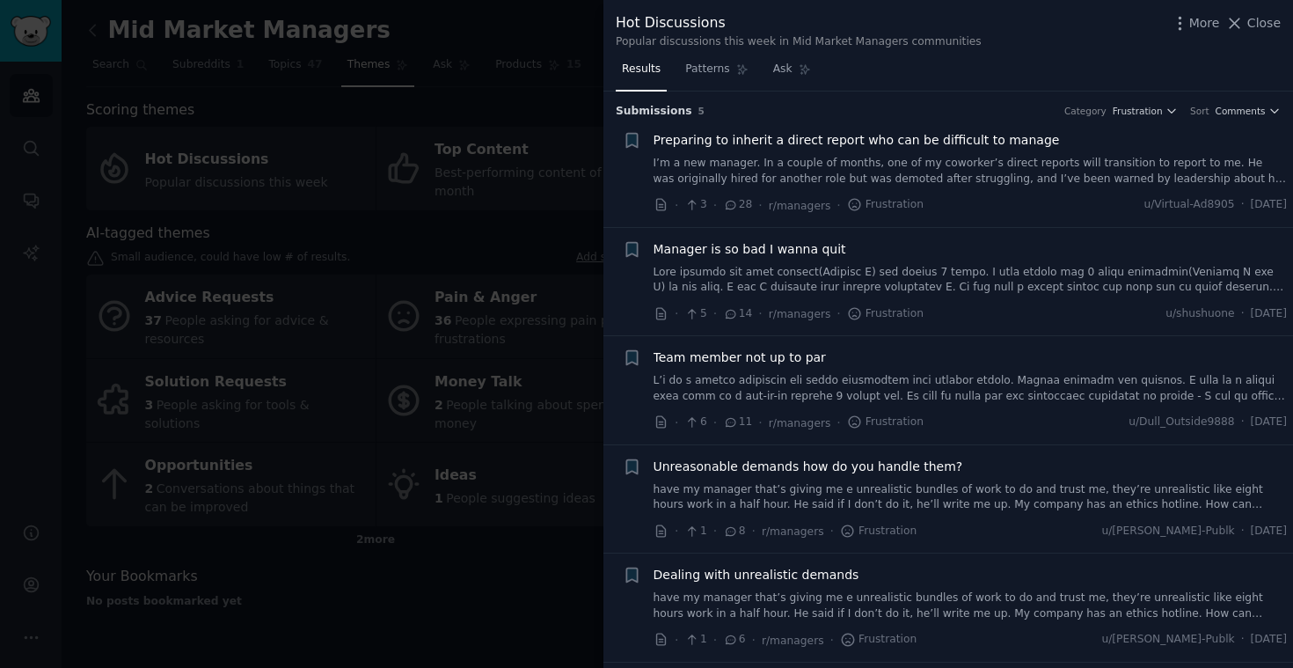
click at [539, 567] on div at bounding box center [646, 334] width 1293 height 668
